Goal: Navigation & Orientation: Find specific page/section

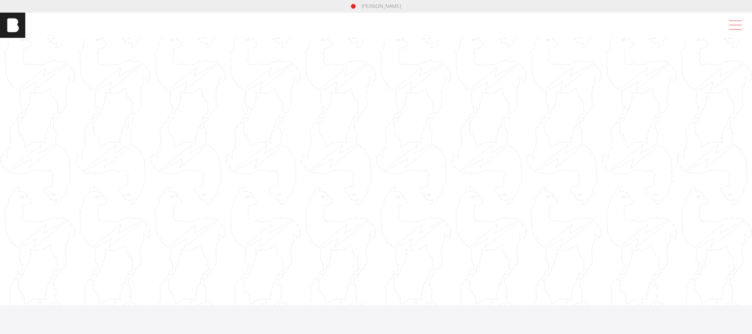
click at [738, 25] on span at bounding box center [735, 25] width 13 height 0
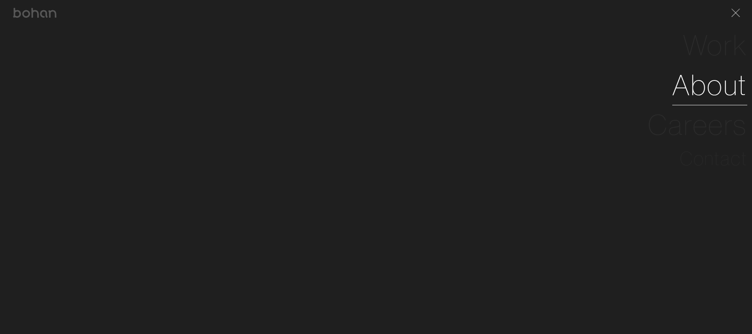
click at [725, 86] on link "About" at bounding box center [709, 85] width 75 height 40
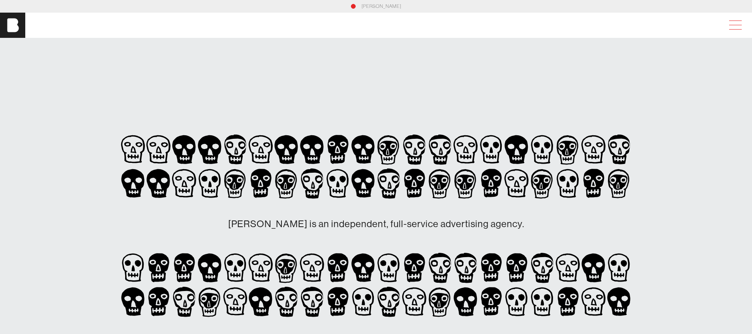
click at [742, 28] on span at bounding box center [734, 25] width 18 height 14
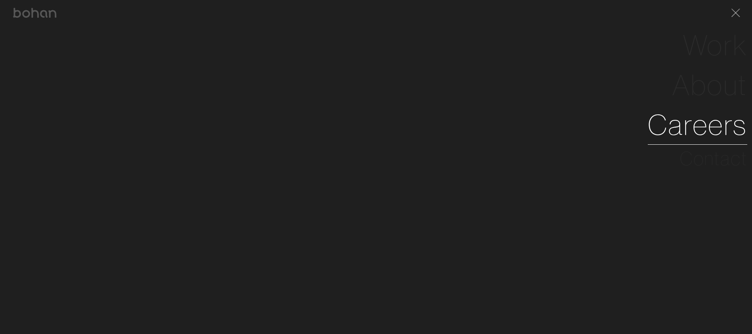
click at [723, 120] on link "Careers" at bounding box center [697, 125] width 99 height 40
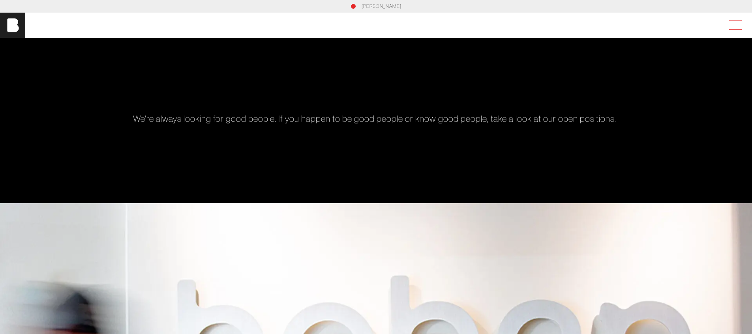
click at [741, 21] on span at bounding box center [735, 21] width 13 height 0
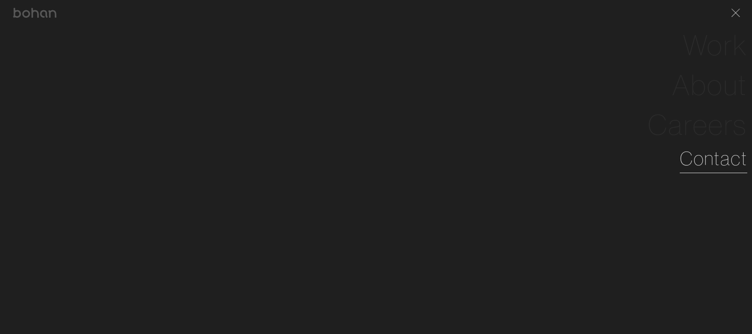
click at [734, 155] on link "Contact" at bounding box center [714, 158] width 68 height 28
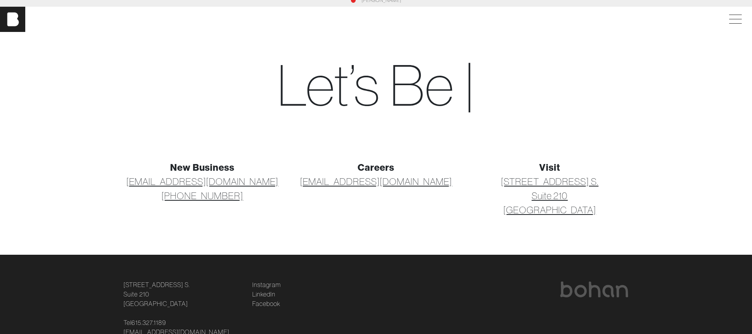
scroll to position [55, 0]
